Goal: Task Accomplishment & Management: Use online tool/utility

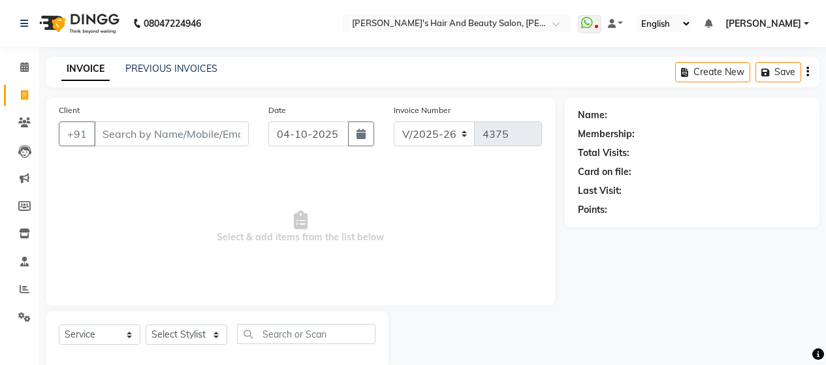
select select "6429"
select select "service"
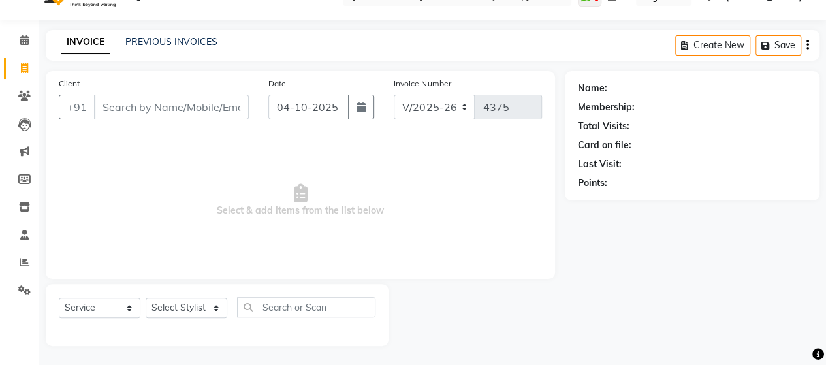
click at [160, 105] on input "Client" at bounding box center [171, 107] width 155 height 25
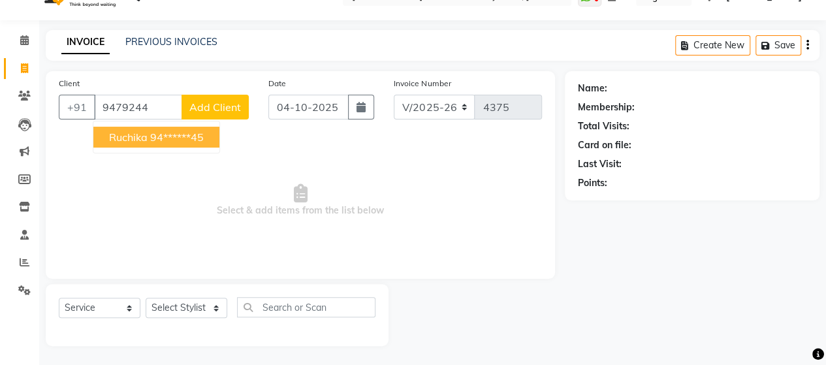
click at [200, 138] on ngb-highlight "94******45" at bounding box center [177, 137] width 54 height 13
type input "94******45"
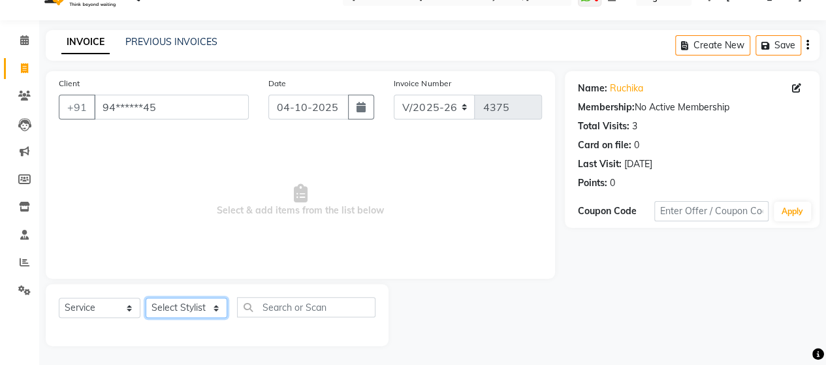
click at [202, 312] on select "Select Stylist Admin Datta Durga [PERSON_NAME] [PERSON_NAME] [PERSON_NAME] [PER…" at bounding box center [187, 308] width 82 height 20
select select "48826"
click at [146, 298] on select "Select Stylist Admin Datta Durga [PERSON_NAME] [PERSON_NAME] [PERSON_NAME] [PER…" at bounding box center [187, 308] width 82 height 20
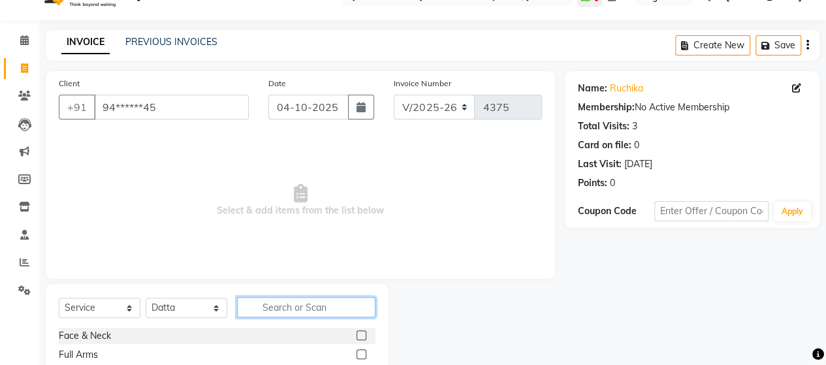
click at [335, 310] on input "text" at bounding box center [306, 307] width 138 height 20
type input "BOTO"
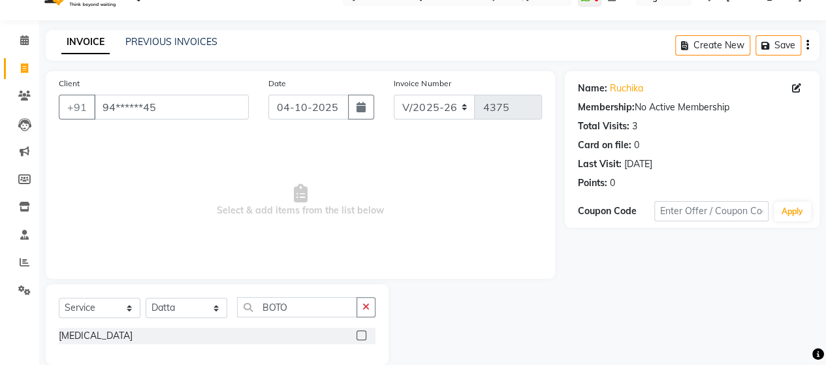
click at [363, 331] on label at bounding box center [361, 335] width 10 height 10
click at [363, 332] on input "checkbox" at bounding box center [360, 336] width 8 height 8
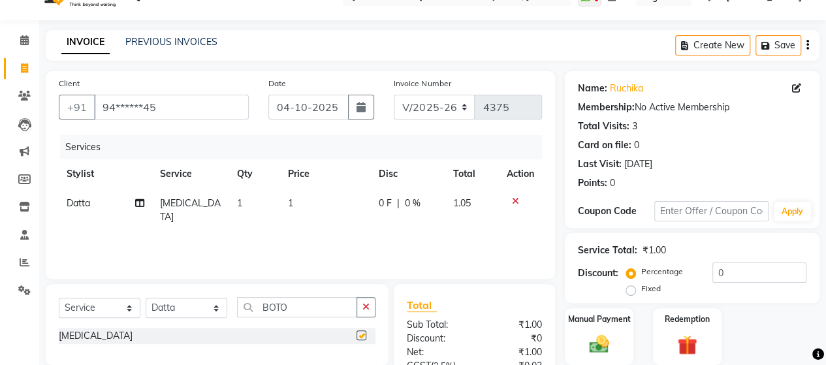
checkbox input "false"
click at [289, 195] on td "1" at bounding box center [325, 210] width 91 height 43
select select "48826"
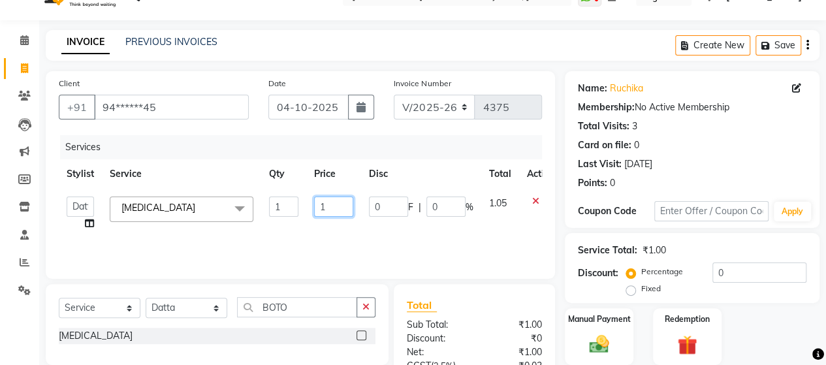
click at [333, 204] on input "1" at bounding box center [333, 206] width 39 height 20
type input "5000"
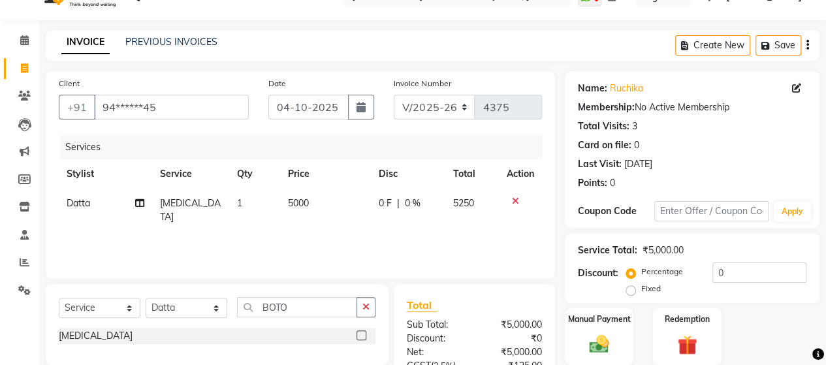
click at [337, 230] on div "Services Stylist Service Qty Price Disc Total Action Datta [MEDICAL_DATA] 1 500…" at bounding box center [300, 200] width 483 height 131
click at [598, 341] on img at bounding box center [598, 343] width 33 height 23
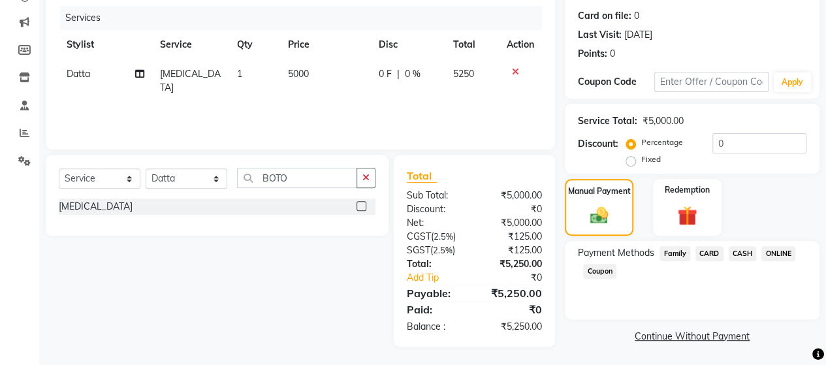
click at [769, 252] on span "ONLINE" at bounding box center [778, 253] width 34 height 15
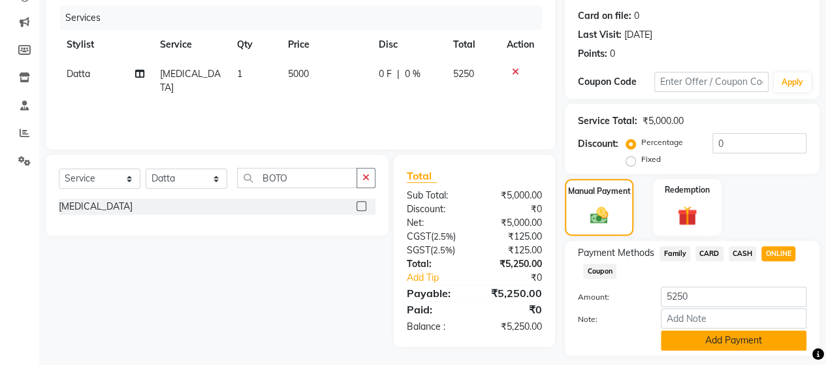
click at [741, 340] on button "Add Payment" at bounding box center [734, 340] width 146 height 20
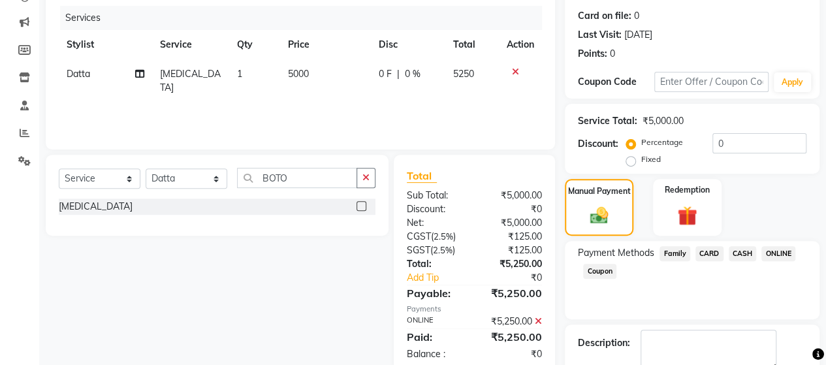
scroll to position [228, 0]
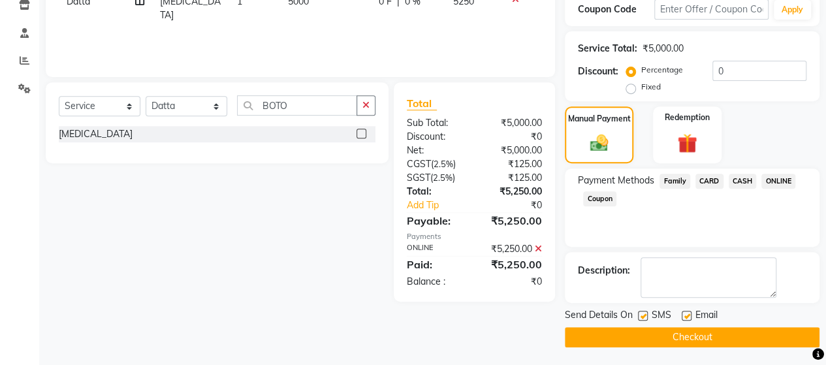
click at [685, 328] on button "Checkout" at bounding box center [692, 337] width 255 height 20
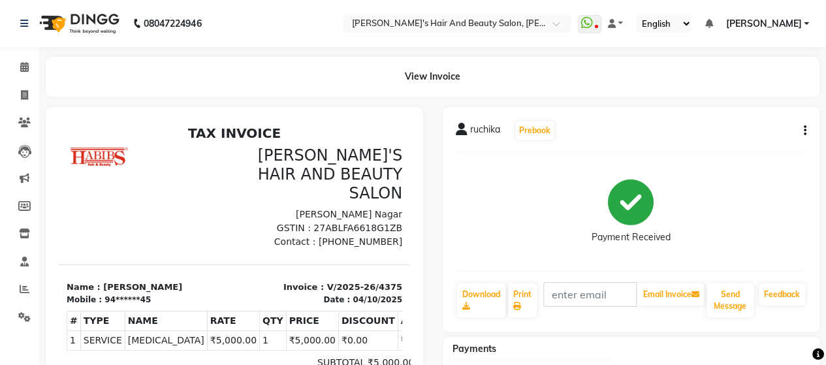
click at [685, 328] on div "[PERSON_NAME] Prebook Payment Received Download Print Email Invoice Send Messag…" at bounding box center [631, 219] width 377 height 225
